Goal: Find specific page/section: Find specific page/section

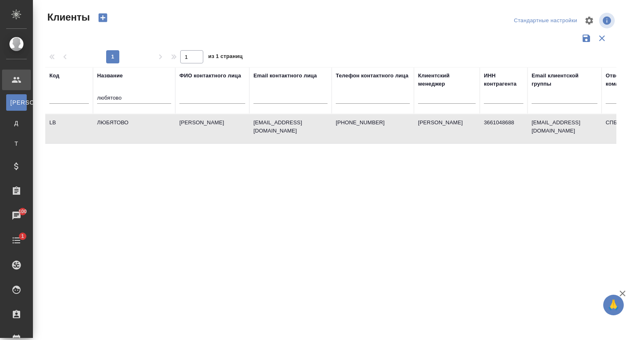
select select "RU"
drag, startPoint x: 130, startPoint y: 96, endPoint x: 81, endPoint y: 96, distance: 49.4
click at [81, 96] on tr "Код Название любятово ФИО контактного лица Email контактного лица Телефон конта…" at bounding box center [356, 90] width 622 height 47
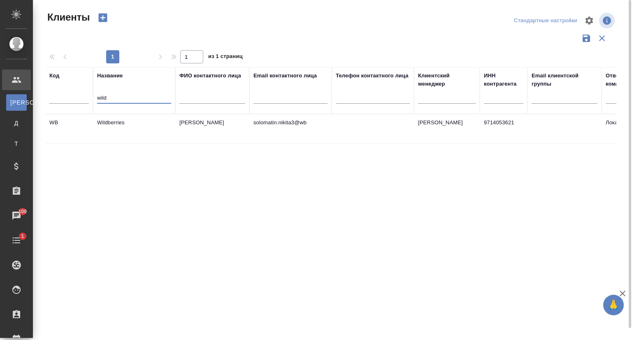
type input "wild"
click at [147, 126] on td "Wildberries" at bounding box center [134, 128] width 82 height 29
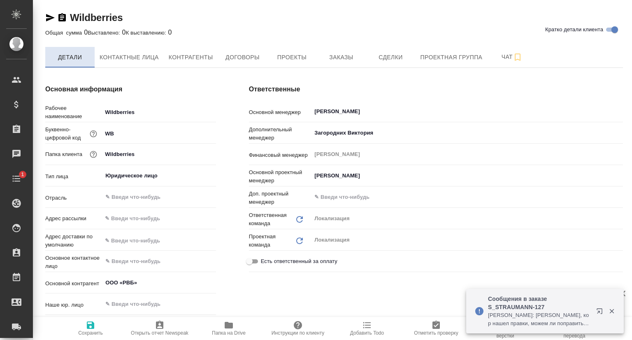
type textarea "x"
click at [229, 331] on span "Папка на Drive" at bounding box center [229, 333] width 34 height 6
